Goal: Find specific page/section: Find specific page/section

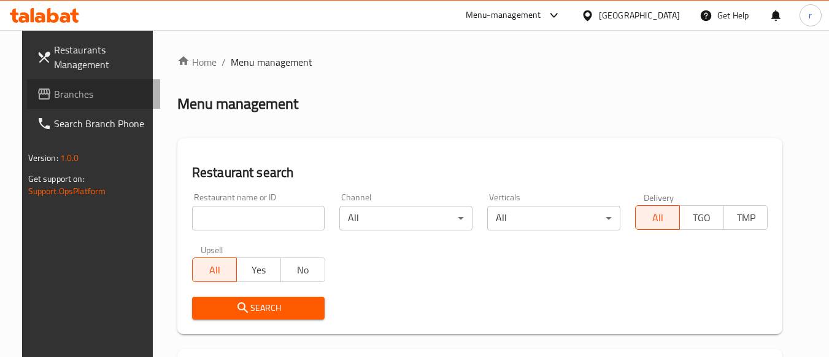
click at [58, 99] on span "Branches" at bounding box center [102, 94] width 97 height 15
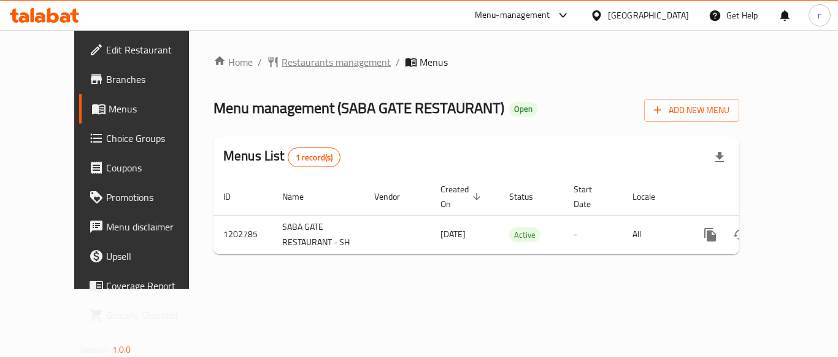
click at [301, 60] on span "Restaurants management" at bounding box center [336, 62] width 109 height 15
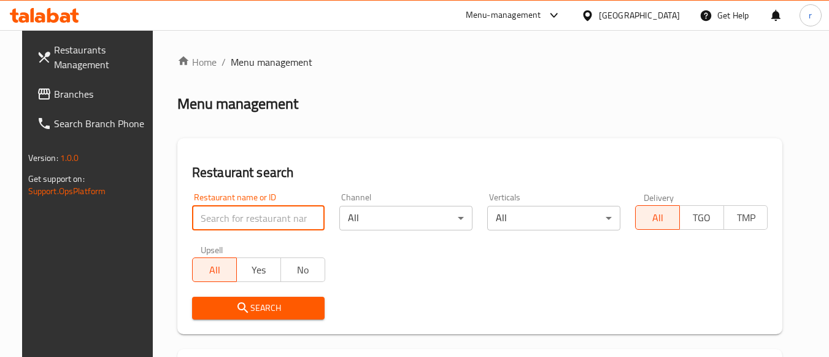
click at [218, 214] on input "search" at bounding box center [258, 218] width 133 height 25
paste input "669352"
type input "669352"
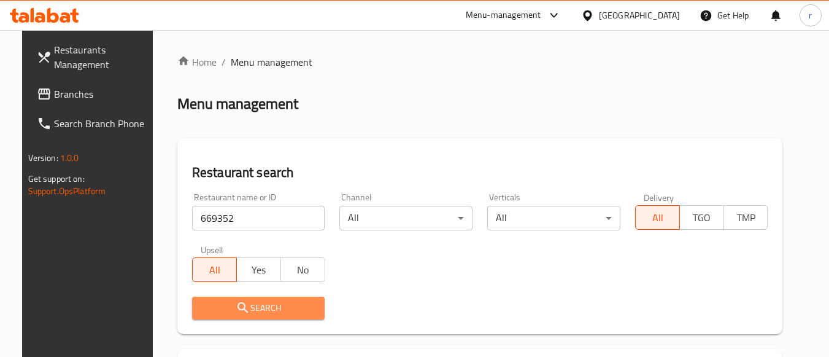
click at [209, 301] on span "Search" at bounding box center [259, 307] width 114 height 15
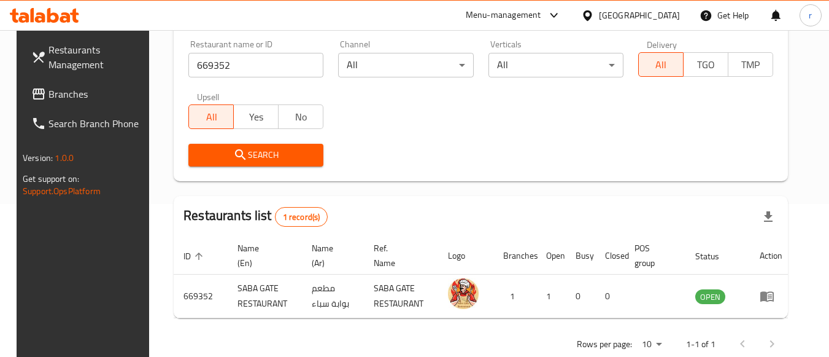
scroll to position [180, 0]
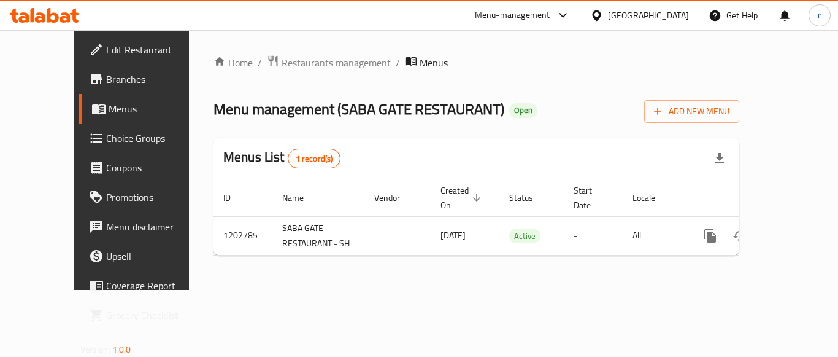
click at [109, 110] on span "Menus" at bounding box center [157, 108] width 96 height 15
click at [669, 15] on div "Bahrain" at bounding box center [648, 16] width 81 height 14
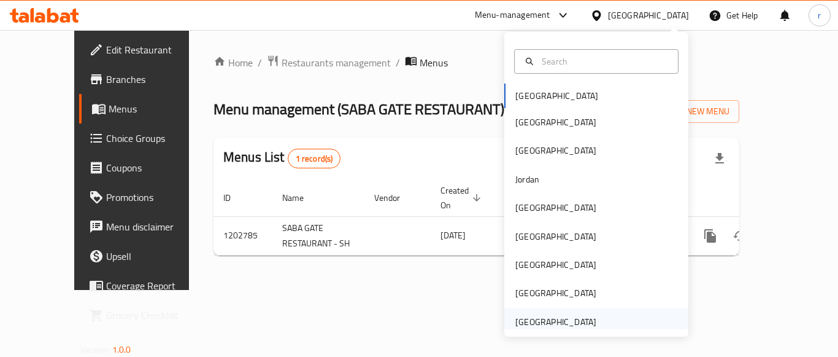
click at [528, 319] on div "[GEOGRAPHIC_DATA]" at bounding box center [556, 322] width 81 height 14
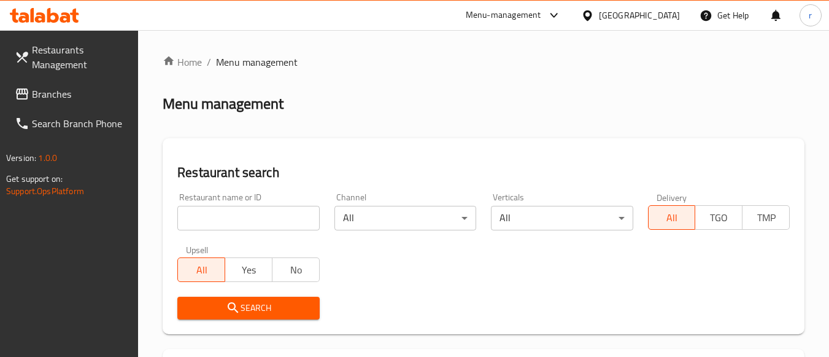
click at [56, 97] on span "Branches" at bounding box center [80, 94] width 97 height 15
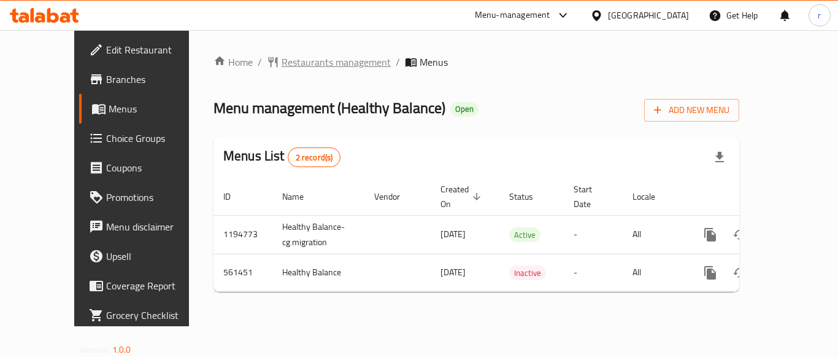
click at [296, 64] on span "Restaurants management" at bounding box center [336, 62] width 109 height 15
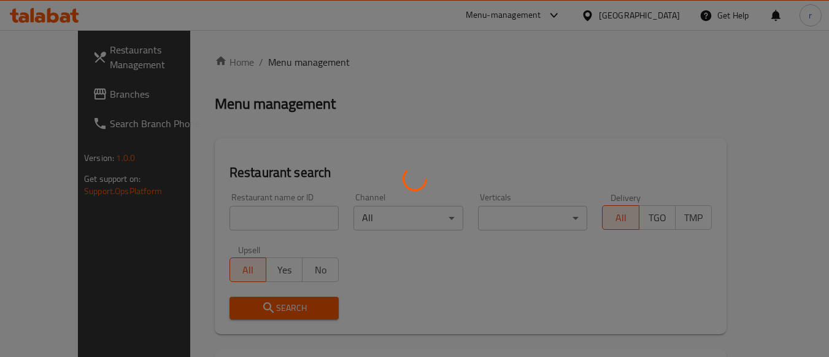
click at [241, 217] on div at bounding box center [414, 178] width 829 height 357
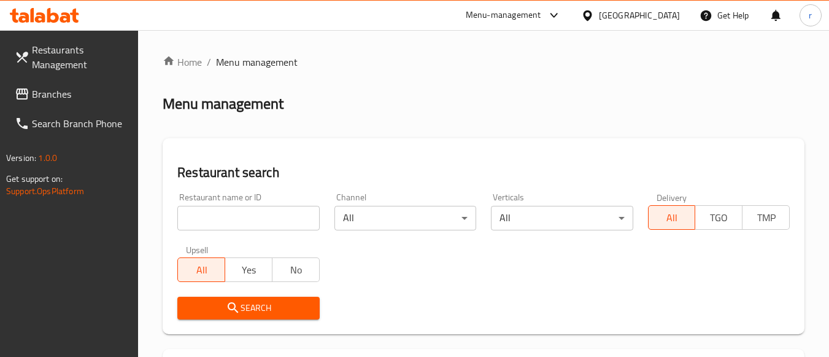
click at [245, 217] on div at bounding box center [414, 178] width 829 height 357
click at [245, 217] on input "search" at bounding box center [248, 218] width 142 height 25
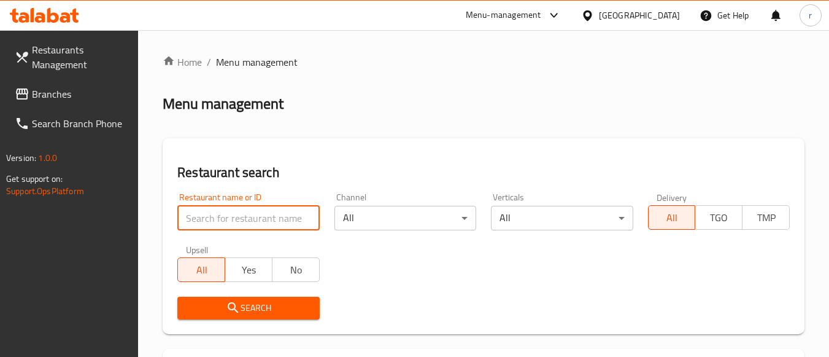
paste input "636179"
type input "636179"
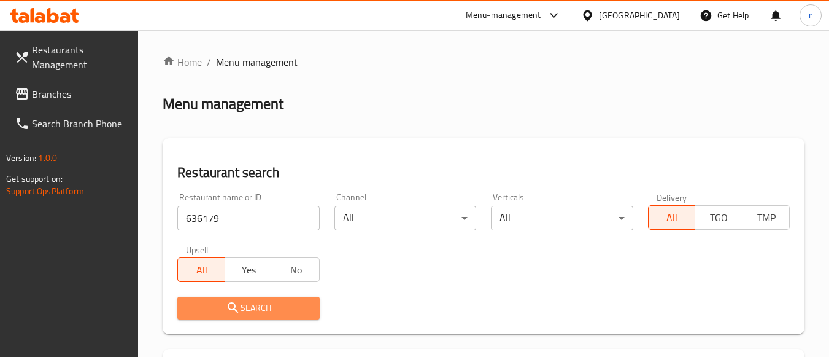
click at [239, 308] on icon "submit" at bounding box center [233, 307] width 15 height 15
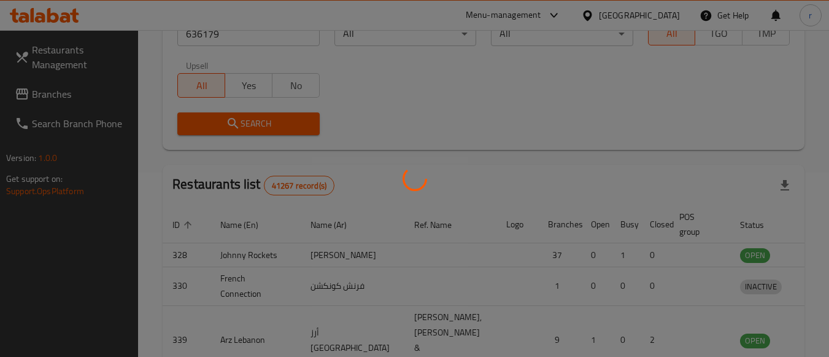
scroll to position [180, 0]
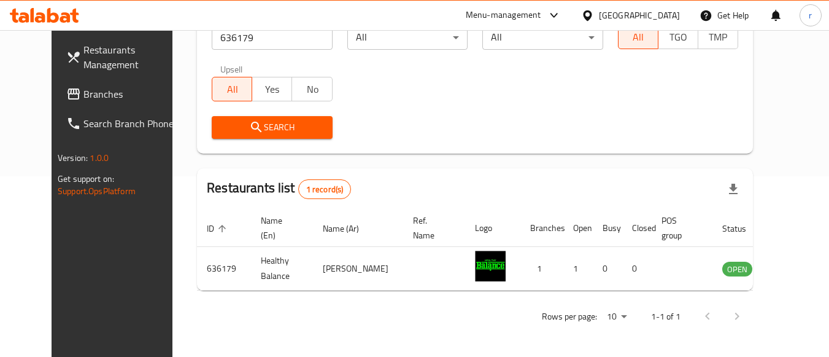
click at [83, 87] on span "Branches" at bounding box center [131, 94] width 97 height 15
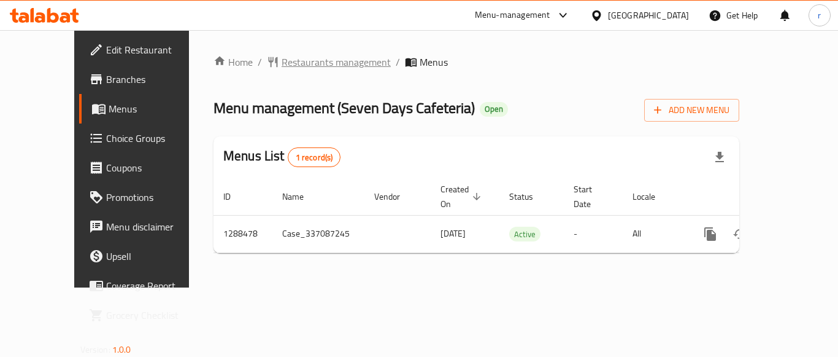
click at [285, 60] on span "Restaurants management" at bounding box center [336, 62] width 109 height 15
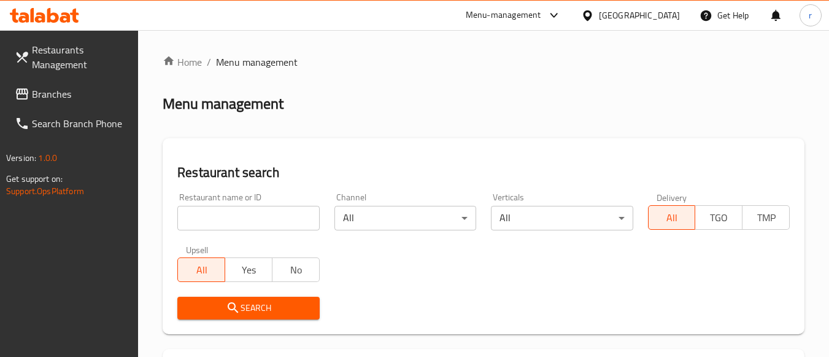
click at [248, 206] on input "search" at bounding box center [248, 218] width 142 height 25
paste input "697181"
type input "697181"
click at [239, 313] on icon "submit" at bounding box center [233, 307] width 15 height 15
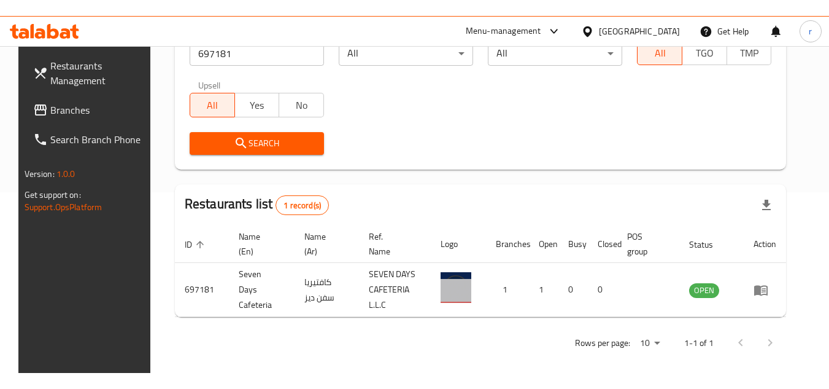
scroll to position [149, 0]
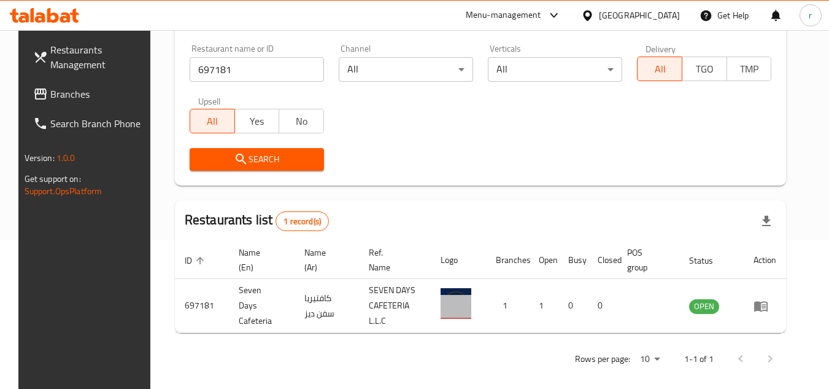
click at [50, 95] on span "Branches" at bounding box center [98, 94] width 97 height 15
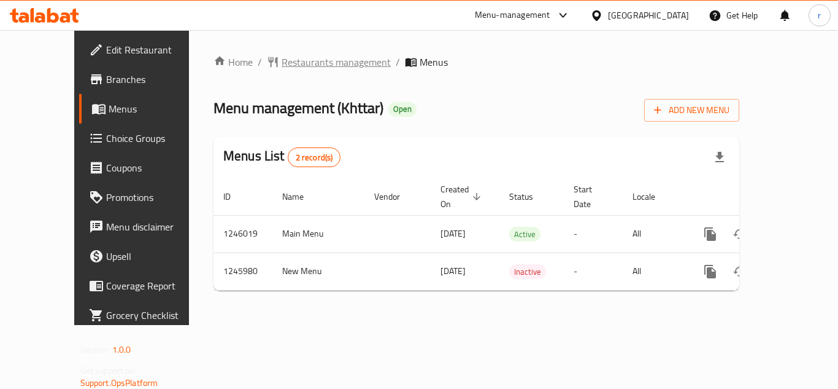
click at [287, 65] on span "Restaurants management" at bounding box center [336, 62] width 109 height 15
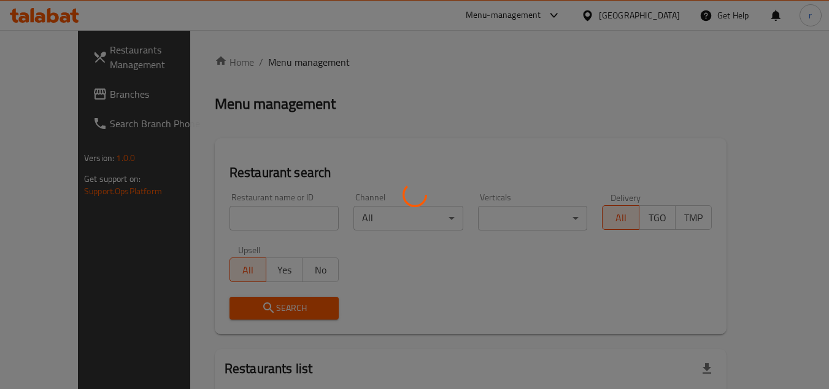
click at [244, 218] on div at bounding box center [414, 194] width 829 height 389
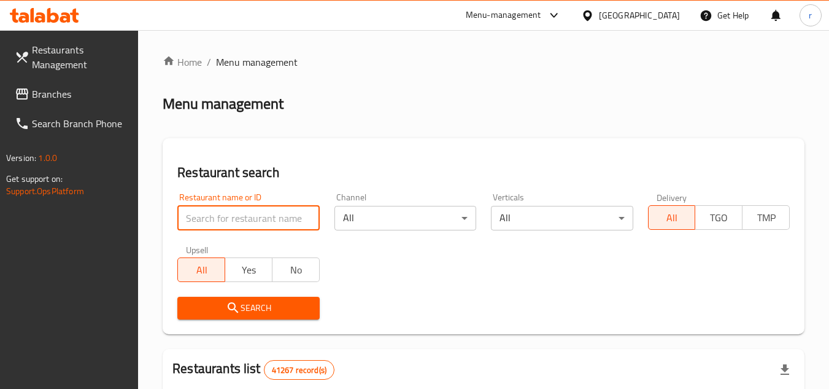
click at [233, 212] on input "search" at bounding box center [248, 218] width 142 height 25
type input "v"
paste input "682822"
type input "682822"
click button "Search" at bounding box center [248, 307] width 142 height 23
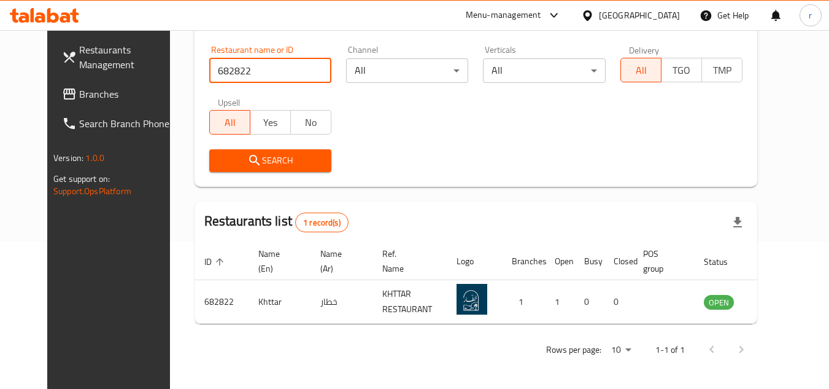
scroll to position [149, 0]
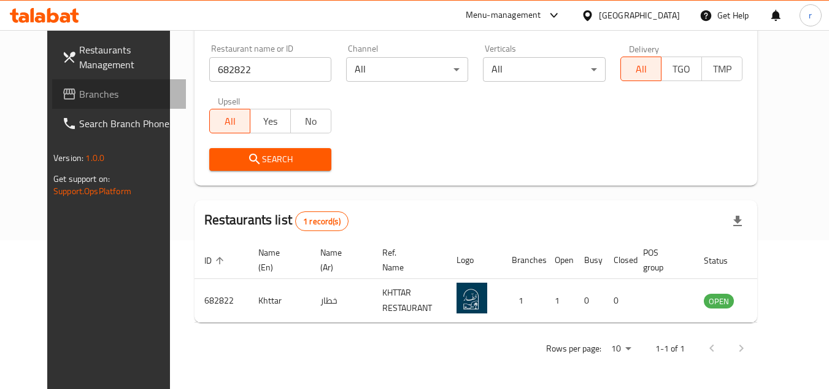
click at [79, 99] on span "Branches" at bounding box center [127, 94] width 97 height 15
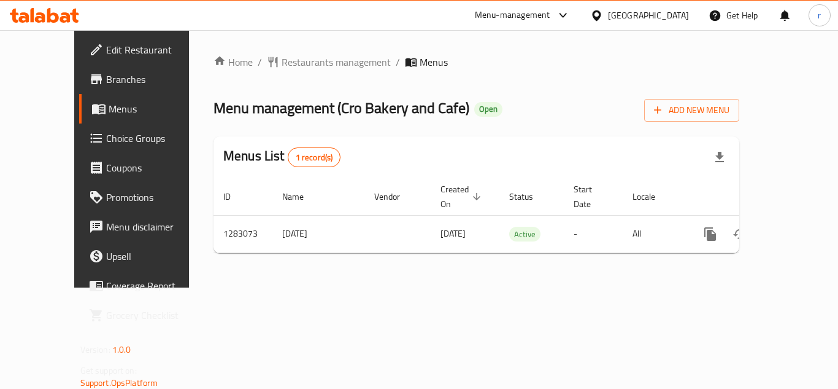
click at [301, 63] on span "Restaurants management" at bounding box center [336, 62] width 109 height 15
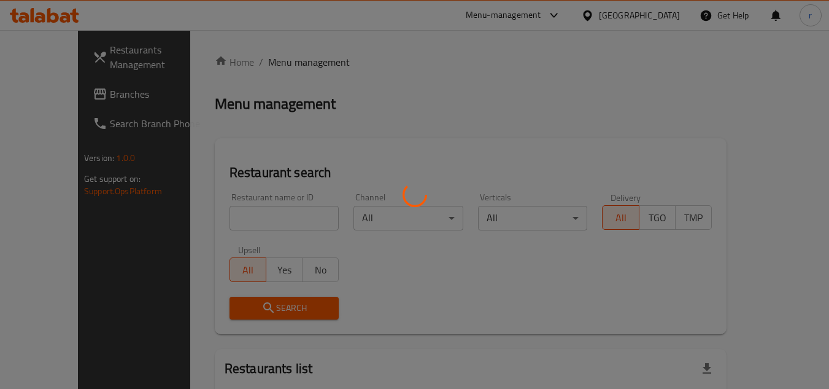
click at [231, 211] on div at bounding box center [414, 194] width 829 height 389
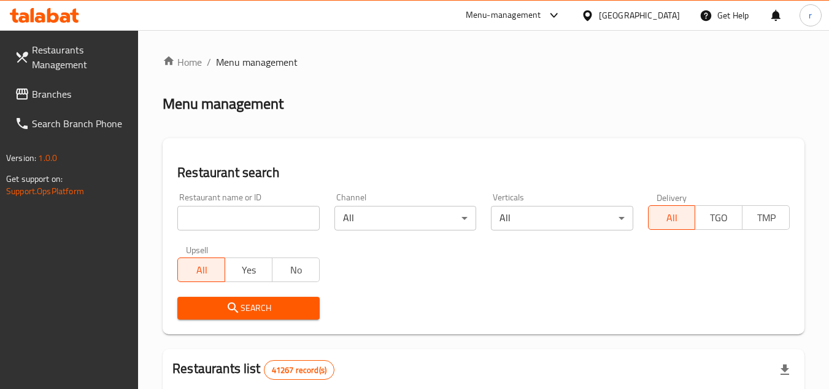
click at [231, 211] on input "search" at bounding box center [248, 218] width 142 height 25
paste input "695101"
type input "695101"
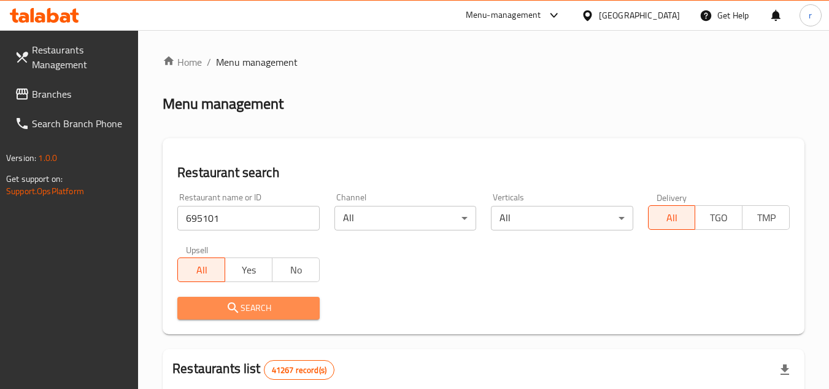
click at [214, 300] on span "Search" at bounding box center [248, 307] width 122 height 15
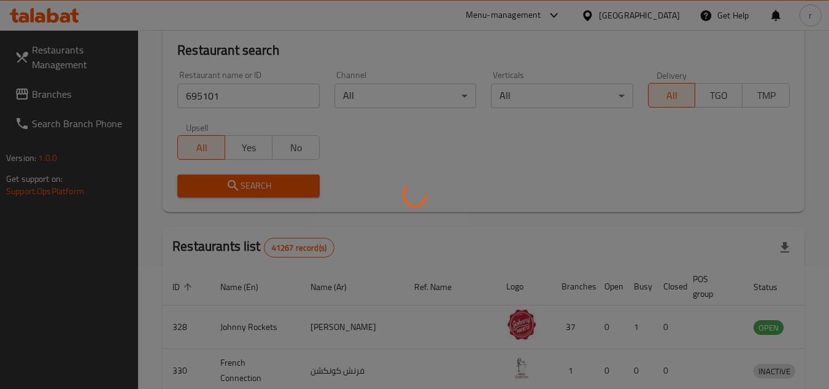
scroll to position [123, 0]
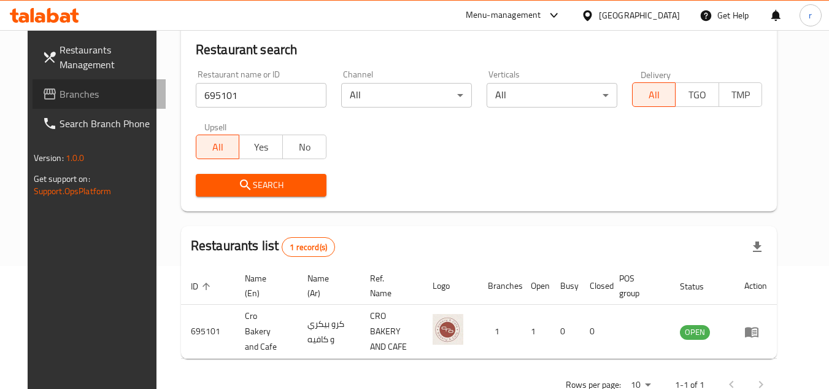
click at [60, 96] on span "Branches" at bounding box center [108, 94] width 97 height 15
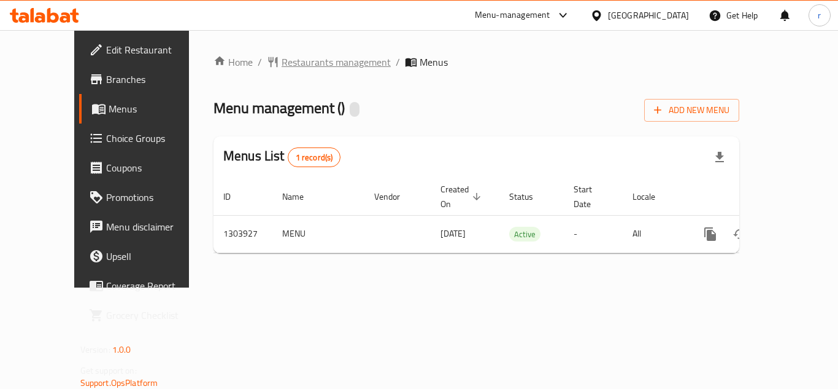
click at [282, 62] on span "Restaurants management" at bounding box center [336, 62] width 109 height 15
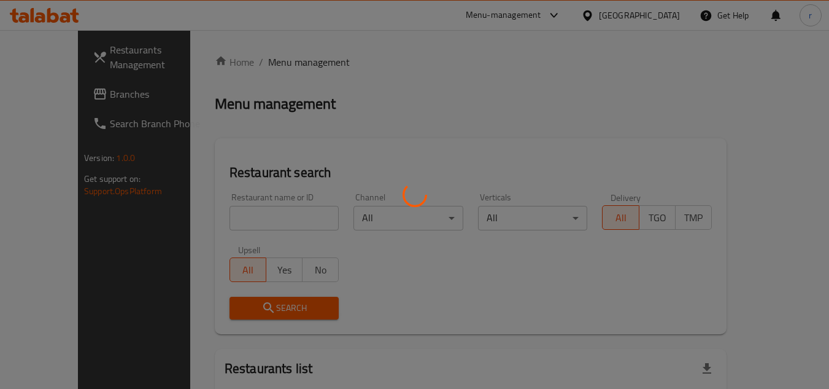
click at [265, 221] on div at bounding box center [414, 194] width 829 height 389
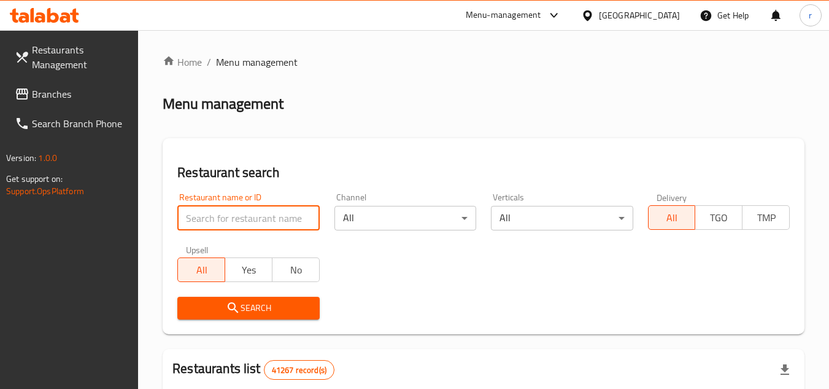
click at [265, 221] on input "search" at bounding box center [248, 218] width 142 height 25
paste input "702958"
type input "702958"
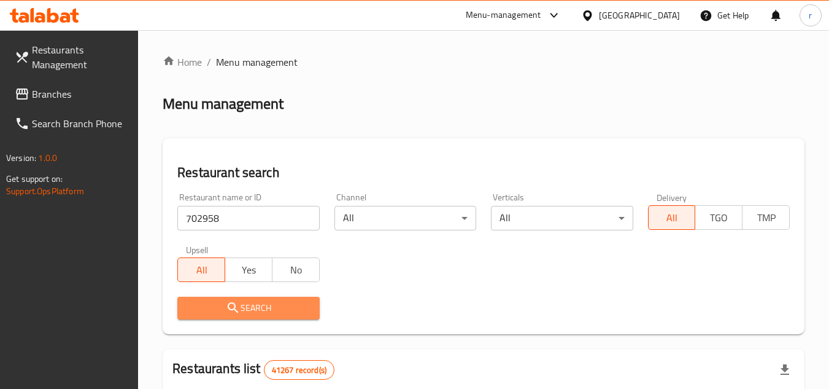
click at [250, 307] on span "Search" at bounding box center [248, 307] width 122 height 15
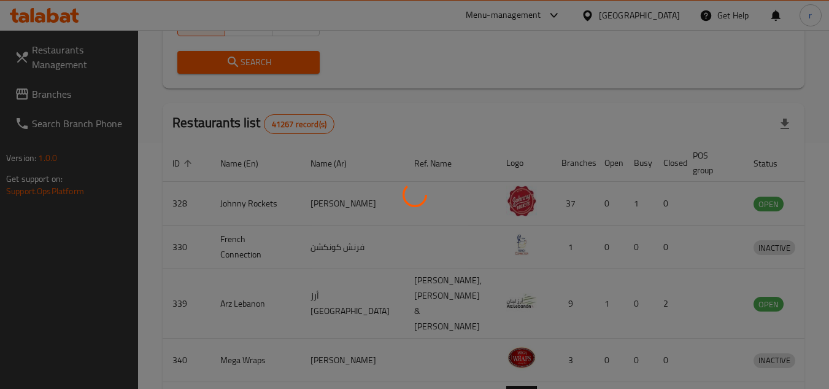
scroll to position [159, 0]
